Goal: Communication & Community: Answer question/provide support

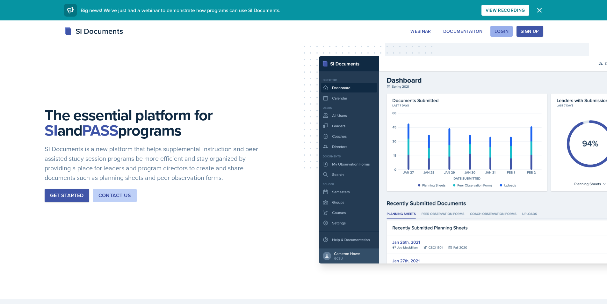
click at [500, 29] on div "Login" at bounding box center [502, 31] width 14 height 5
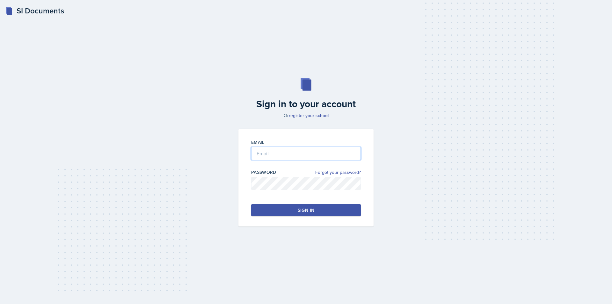
type input "[EMAIL_ADDRESS][DOMAIN_NAME]"
click at [288, 214] on button "Sign in" at bounding box center [306, 210] width 110 height 12
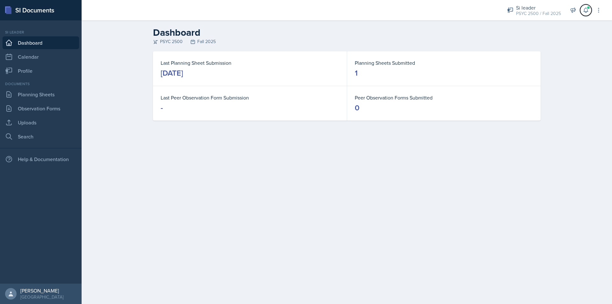
click at [590, 8] on span at bounding box center [588, 8] width 4 height 4
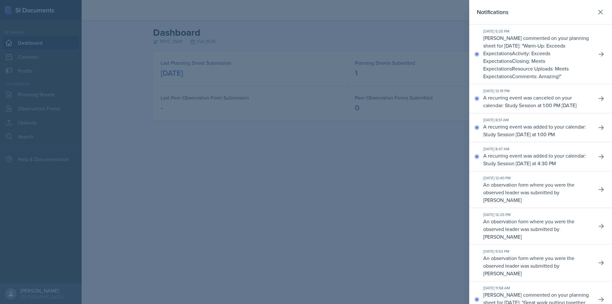
click at [550, 61] on p "[PERSON_NAME] commented on your planning sheet for [DATE]: " Warm-Up: Exceeds E…" at bounding box center [537, 57] width 108 height 46
click at [599, 54] on icon at bounding box center [601, 54] width 6 height 6
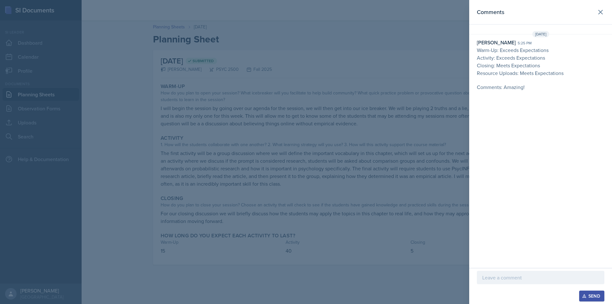
click at [504, 278] on p at bounding box center [540, 277] width 117 height 8
click at [533, 80] on p at bounding box center [540, 80] width 127 height 6
click at [505, 273] on div at bounding box center [540, 277] width 127 height 13
click at [583, 293] on button "Send" at bounding box center [591, 295] width 25 height 11
click at [603, 10] on icon at bounding box center [601, 12] width 8 height 8
